Goal: Task Accomplishment & Management: Manage account settings

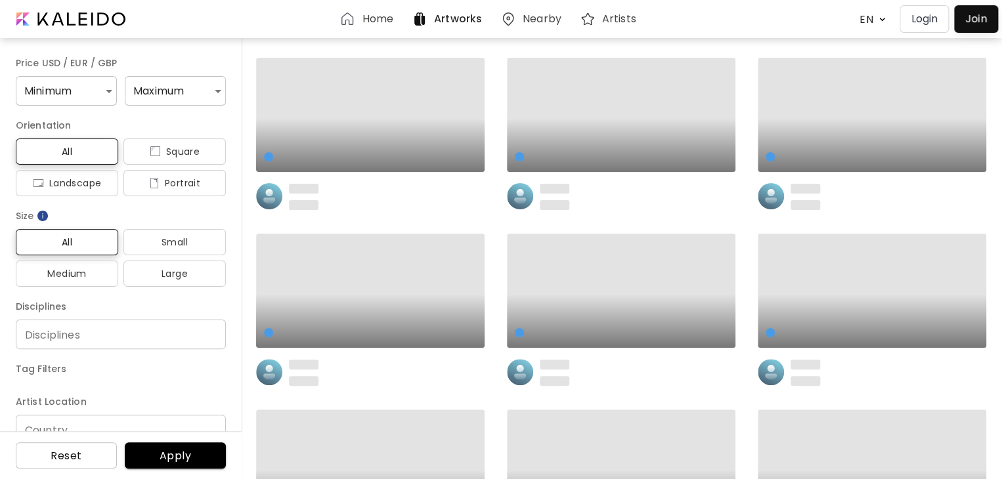
click at [360, 26] on div "Home" at bounding box center [369, 19] width 58 height 16
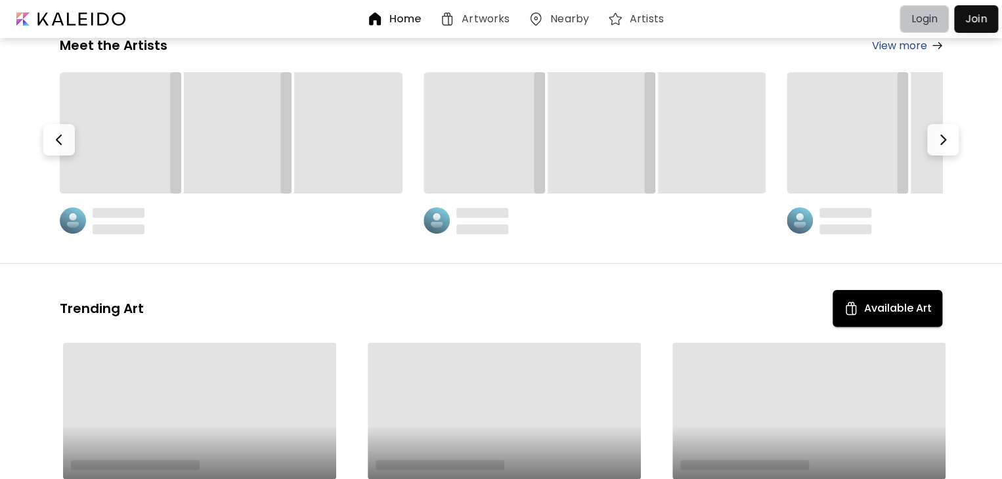
click at [925, 14] on p "Login" at bounding box center [924, 19] width 27 height 16
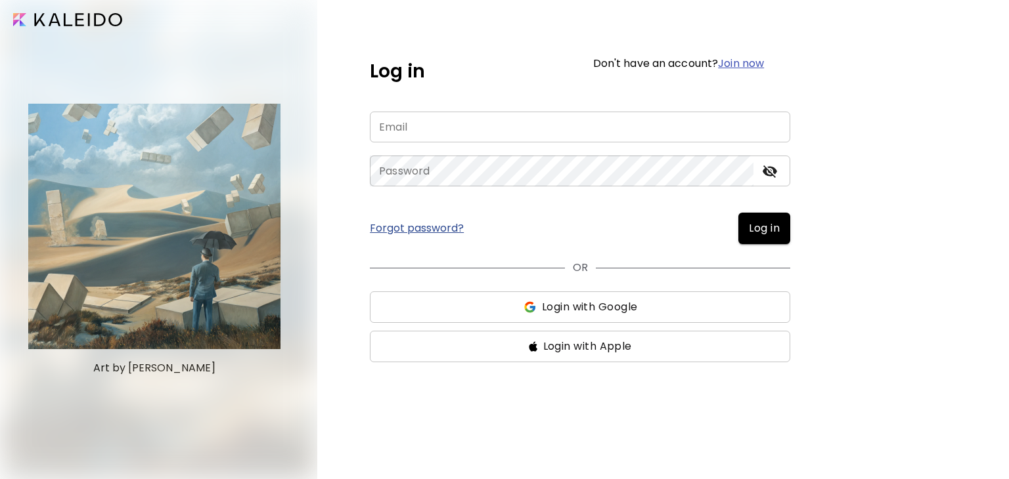
click at [598, 125] on input "email" at bounding box center [580, 127] width 420 height 31
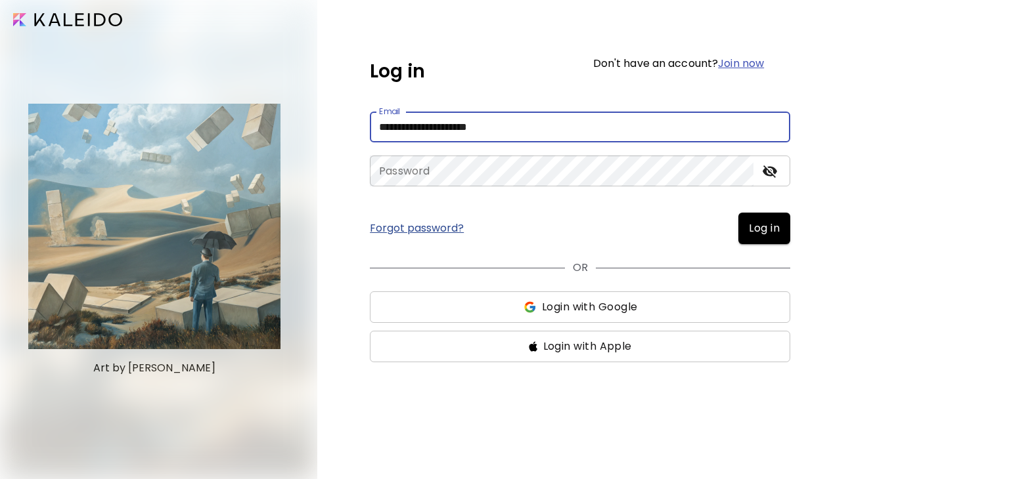
click at [539, 127] on input "**********" at bounding box center [580, 127] width 420 height 31
type input "*"
click at [502, 301] on span "Login with Google" at bounding box center [579, 307] width 399 height 16
